Goal: Communication & Community: Ask a question

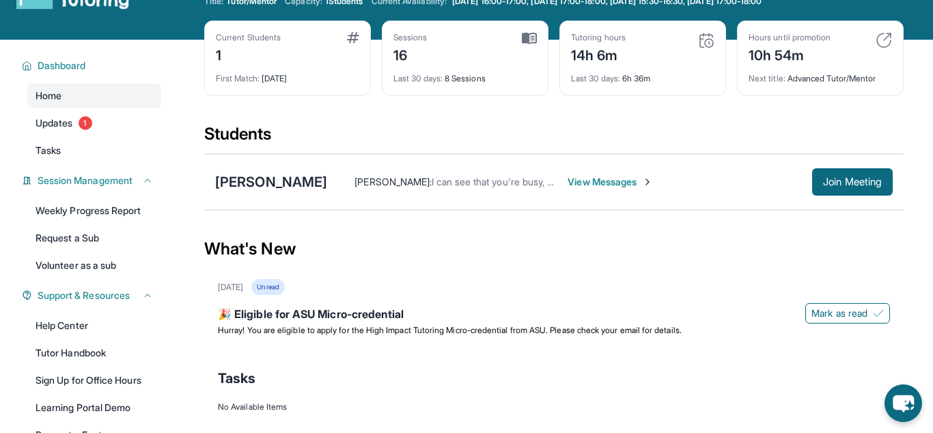
scroll to position [49, 0]
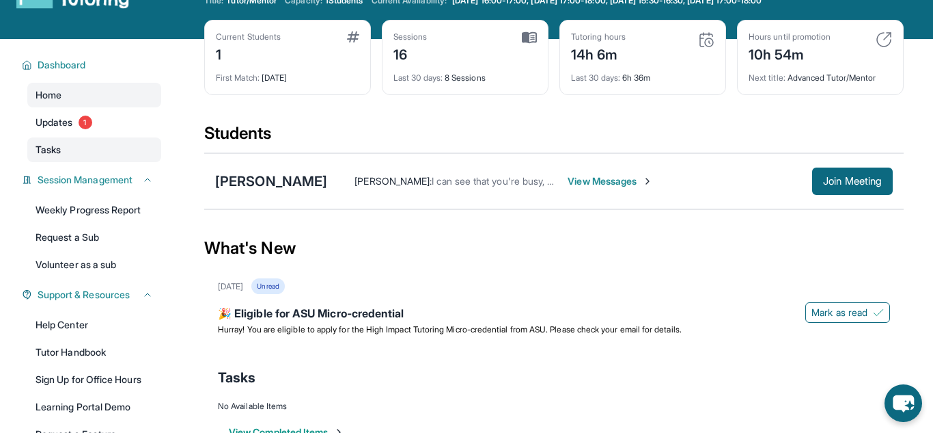
click at [74, 144] on link "Tasks" at bounding box center [94, 149] width 134 height 25
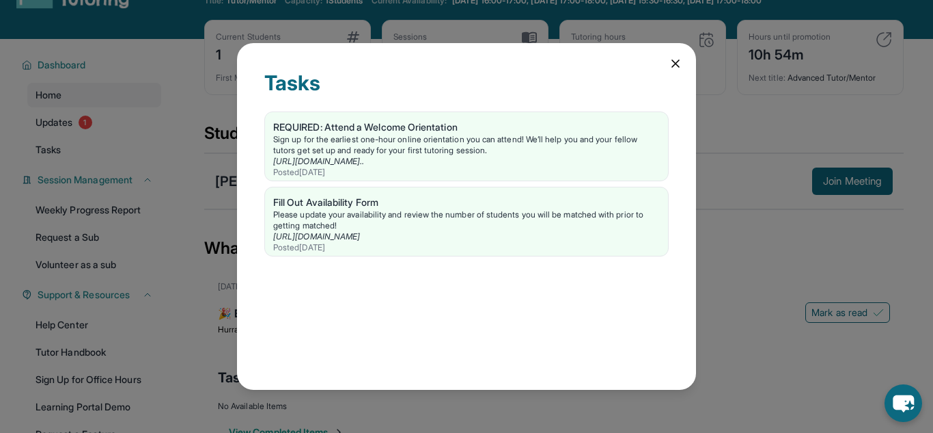
click at [679, 68] on icon at bounding box center [676, 64] width 14 height 14
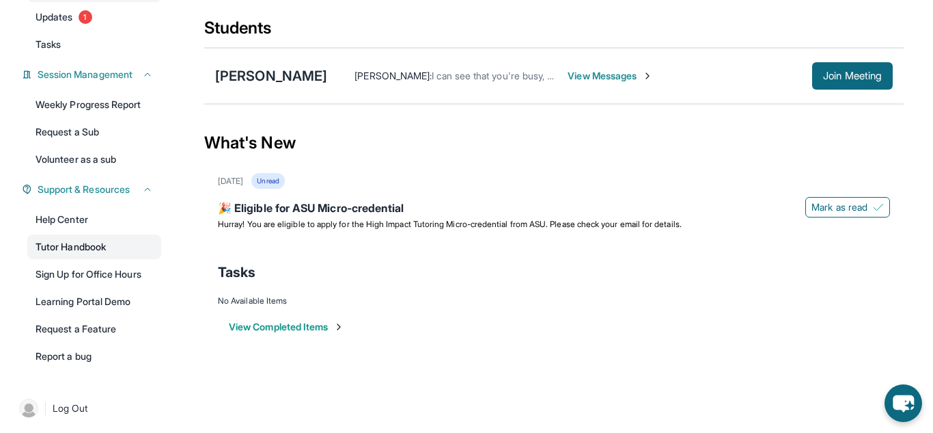
scroll to position [156, 0]
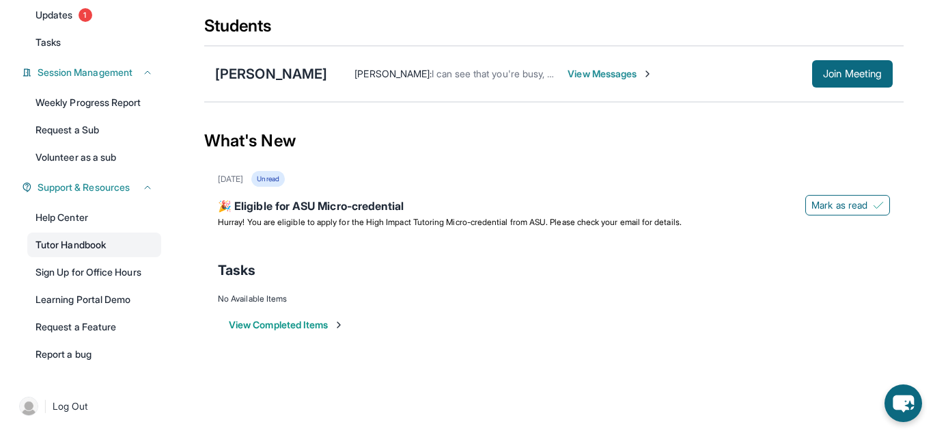
click at [70, 252] on link "Tutor Handbook" at bounding box center [94, 244] width 134 height 25
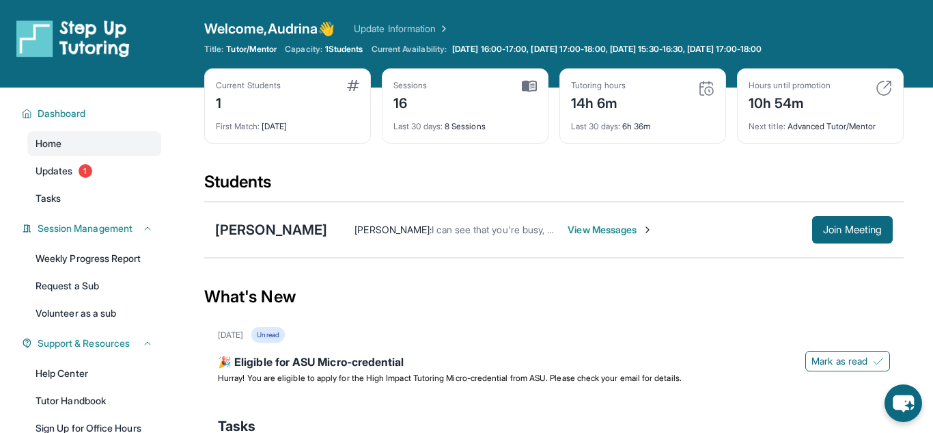
click at [579, 236] on span "View Messages" at bounding box center [610, 230] width 85 height 14
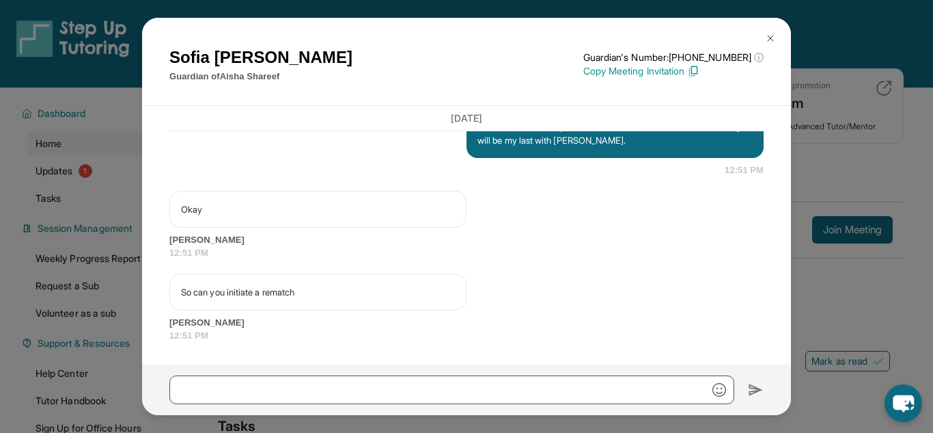
scroll to position [21115, 0]
click at [772, 38] on img at bounding box center [770, 38] width 11 height 11
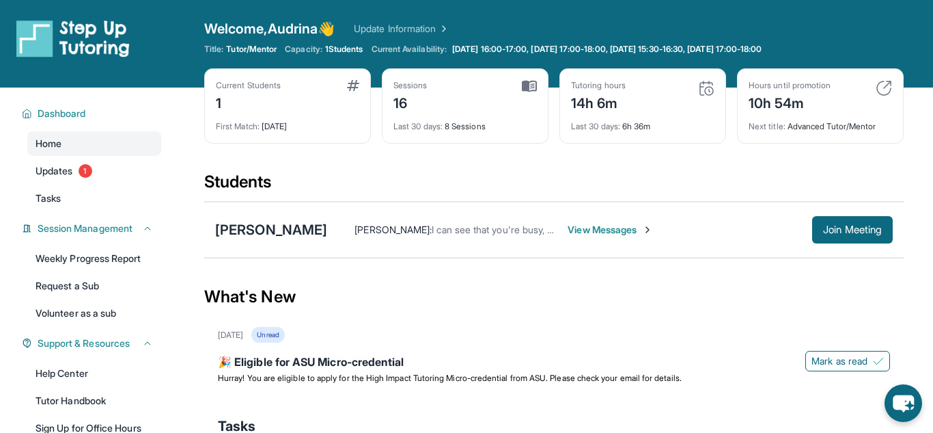
click at [606, 226] on span "View Messages" at bounding box center [610, 230] width 85 height 14
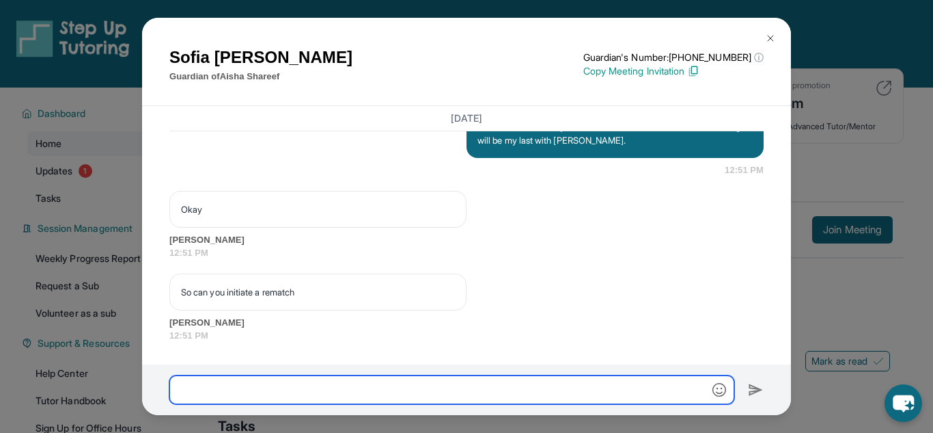
click at [214, 385] on input "text" at bounding box center [451, 389] width 565 height 29
type input "*"
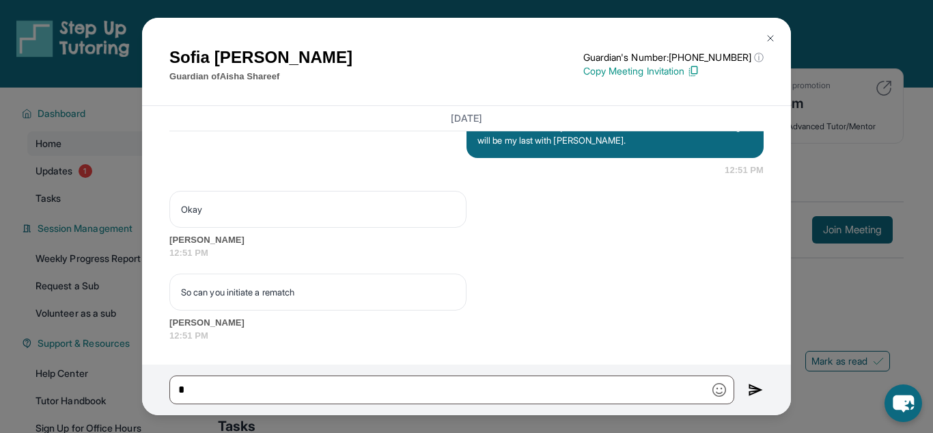
click at [764, 38] on button at bounding box center [770, 38] width 27 height 27
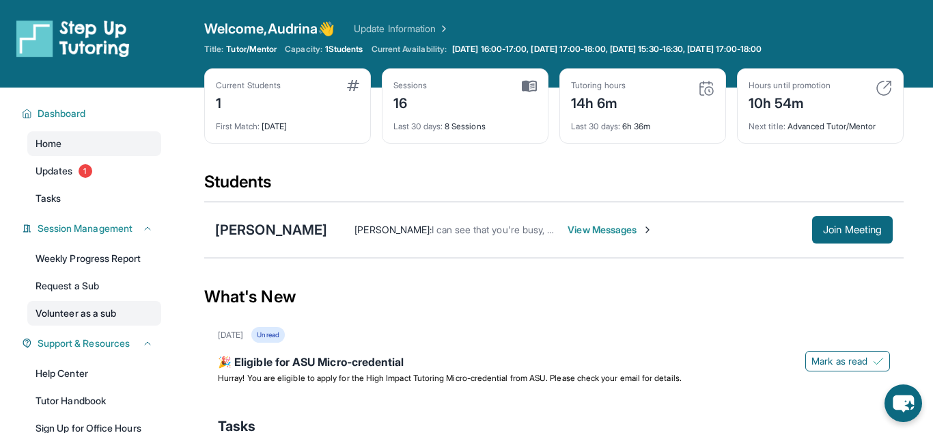
scroll to position [158, 0]
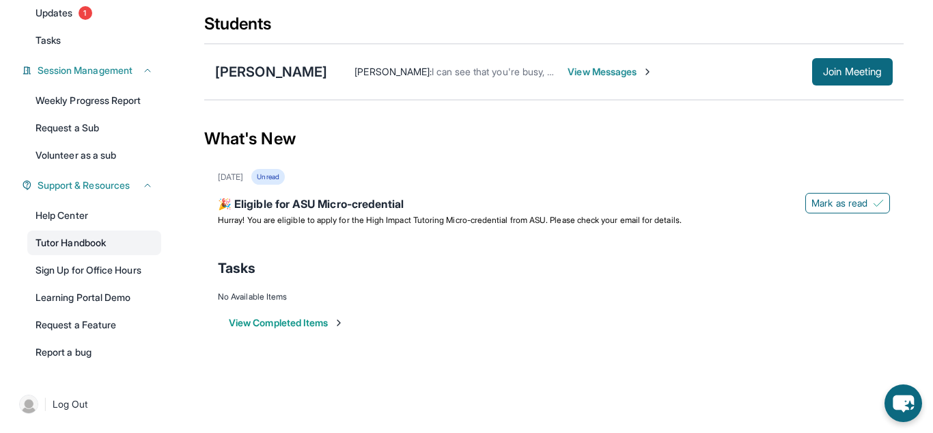
click at [94, 250] on link "Tutor Handbook" at bounding box center [94, 242] width 134 height 25
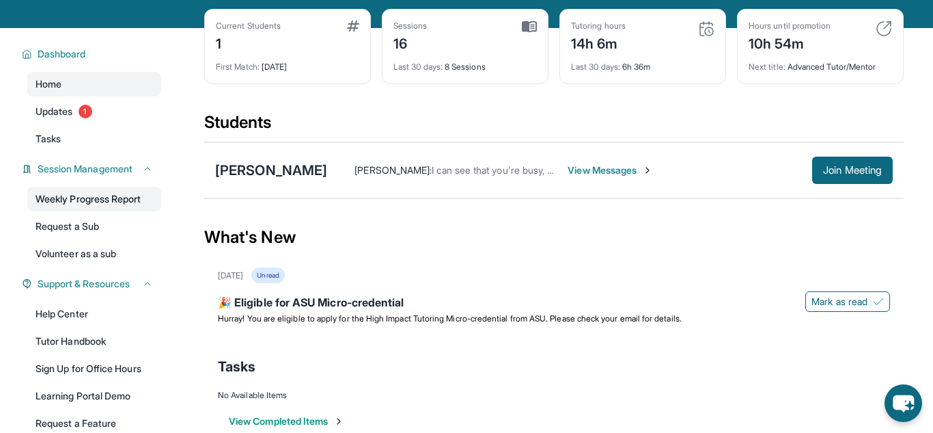
scroll to position [14, 0]
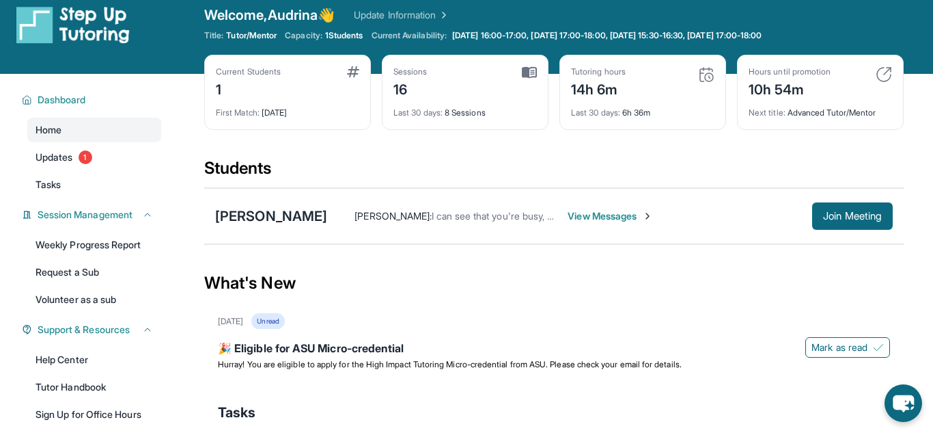
click at [568, 213] on span "View Messages" at bounding box center [610, 216] width 85 height 14
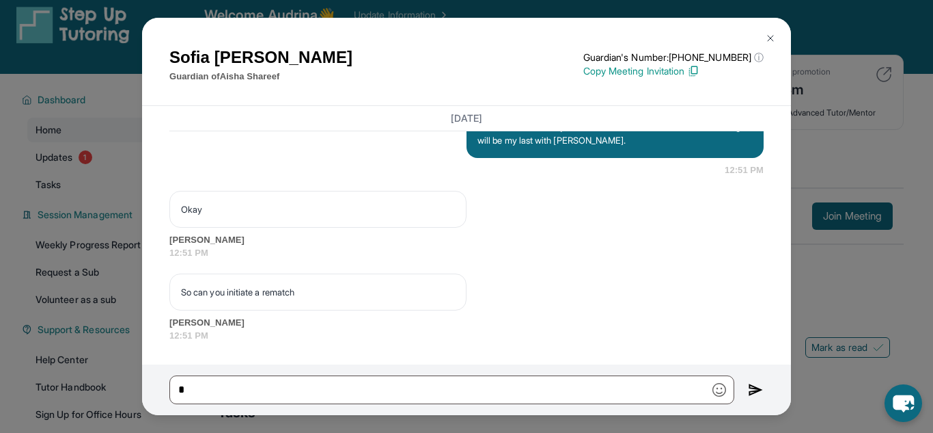
scroll to position [21115, 0]
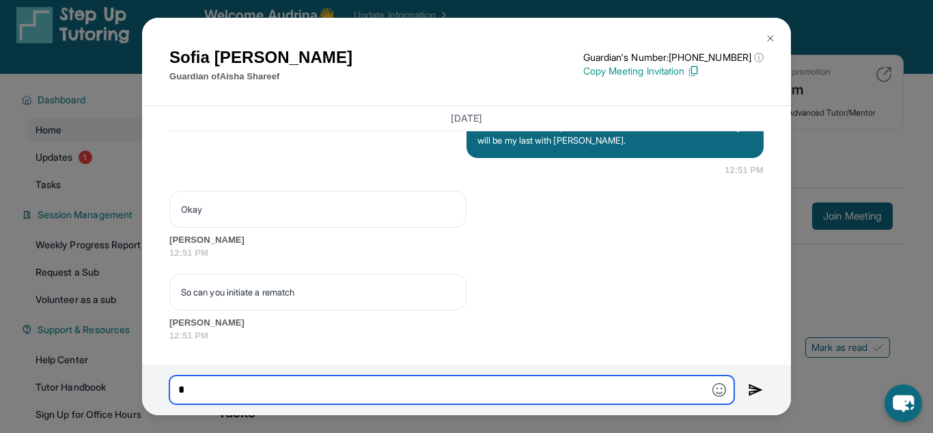
click at [459, 398] on input "*" at bounding box center [451, 389] width 565 height 29
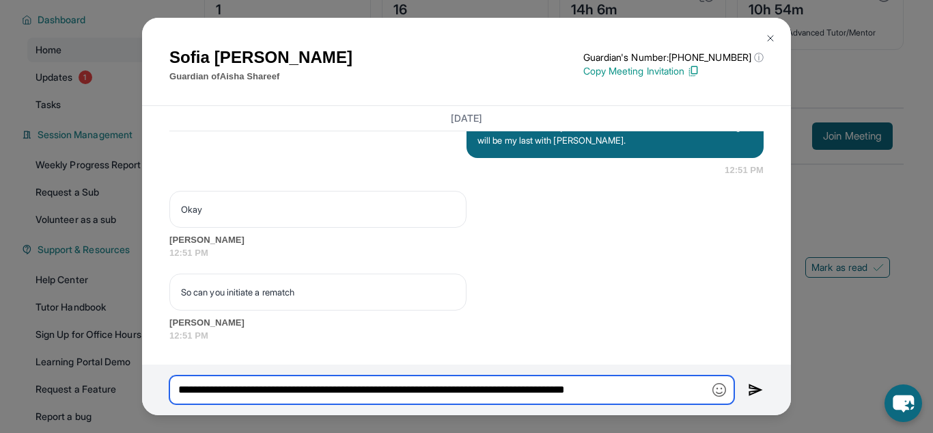
scroll to position [158, 0]
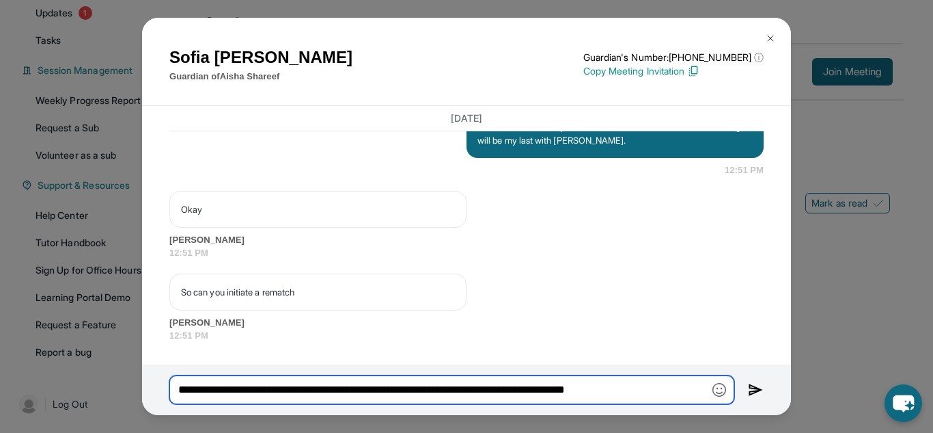
type input "**********"
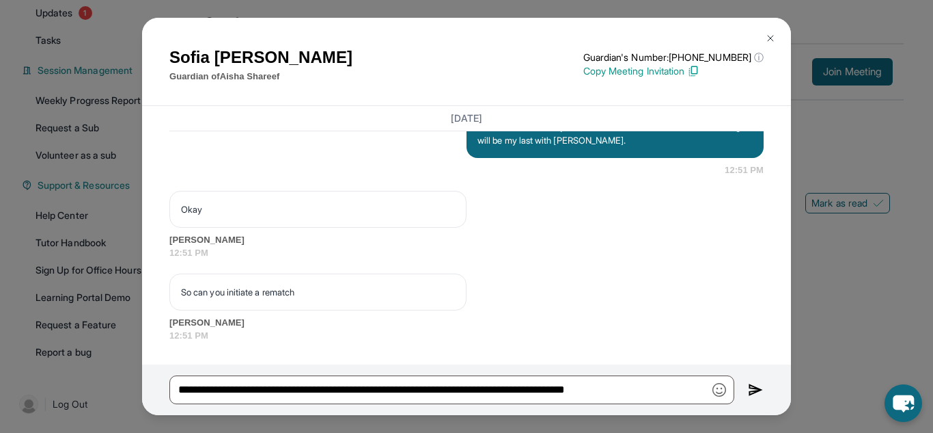
click at [751, 387] on img at bounding box center [756, 389] width 16 height 16
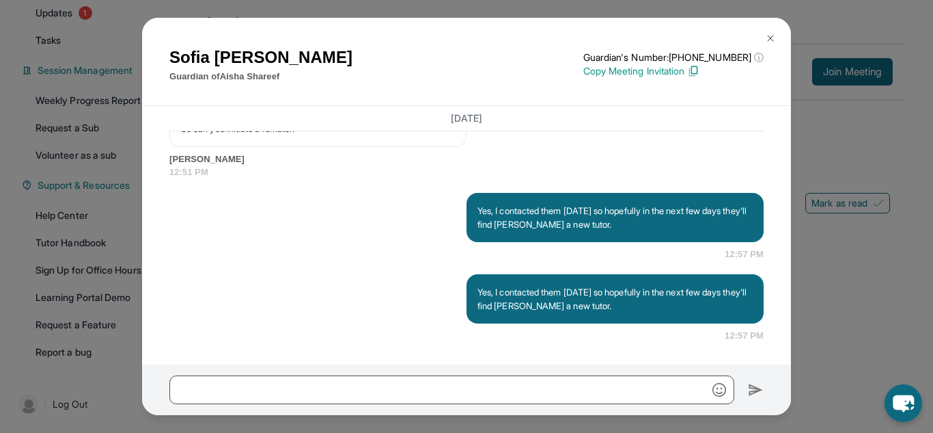
scroll to position [21278, 0]
click at [767, 44] on button at bounding box center [770, 38] width 27 height 27
